Goal: Find specific page/section: Find specific page/section

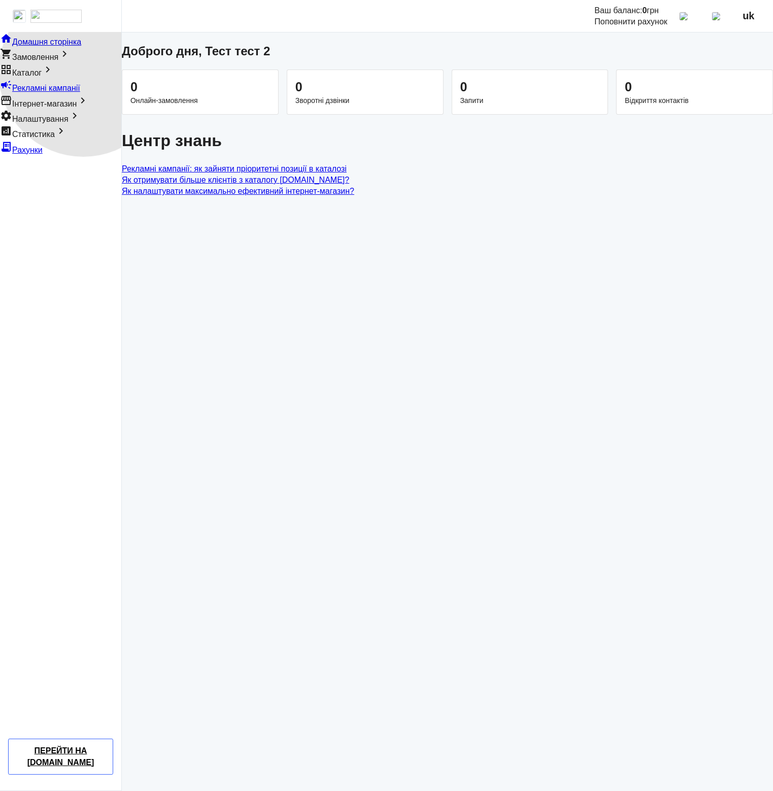
click at [54, 77] on link "grid_view Каталог keyboard_arrow_right" at bounding box center [27, 73] width 54 height 9
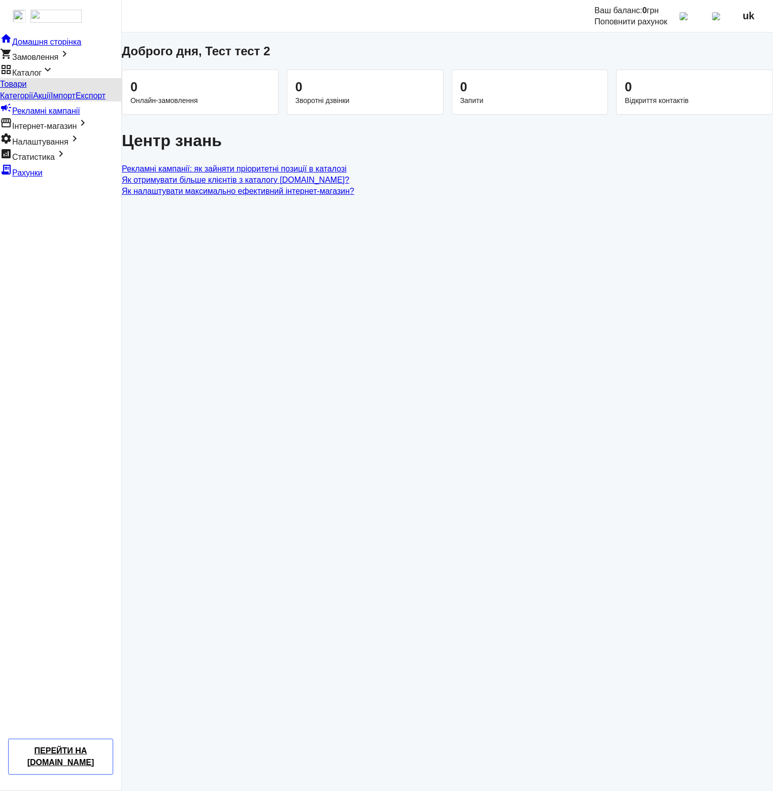
click at [26, 88] on span "Товари" at bounding box center [13, 84] width 26 height 9
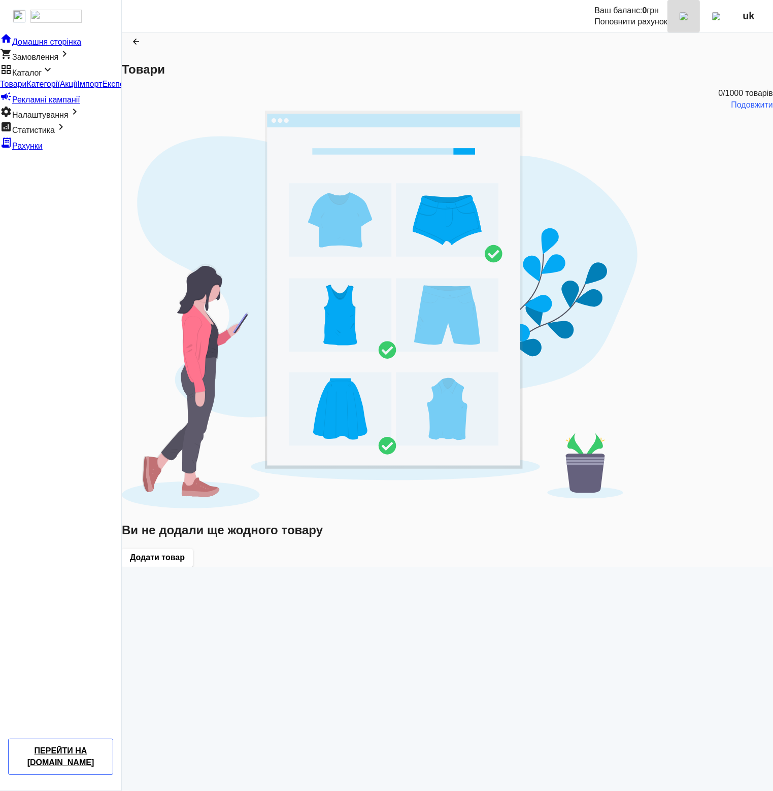
click at [688, 20] on img at bounding box center [684, 16] width 8 height 8
